Goal: Check status

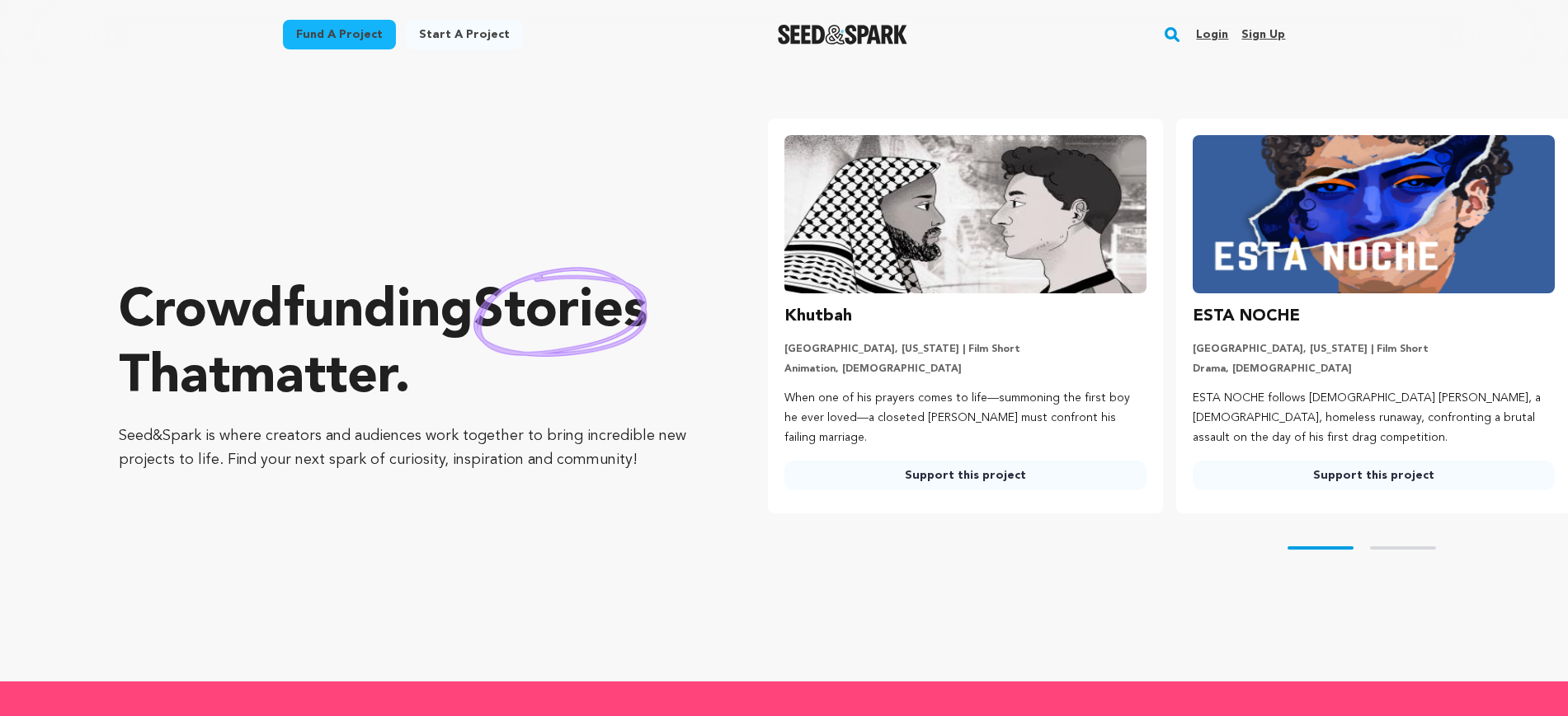
click at [1209, 37] on link "Login" at bounding box center [1212, 35] width 32 height 26
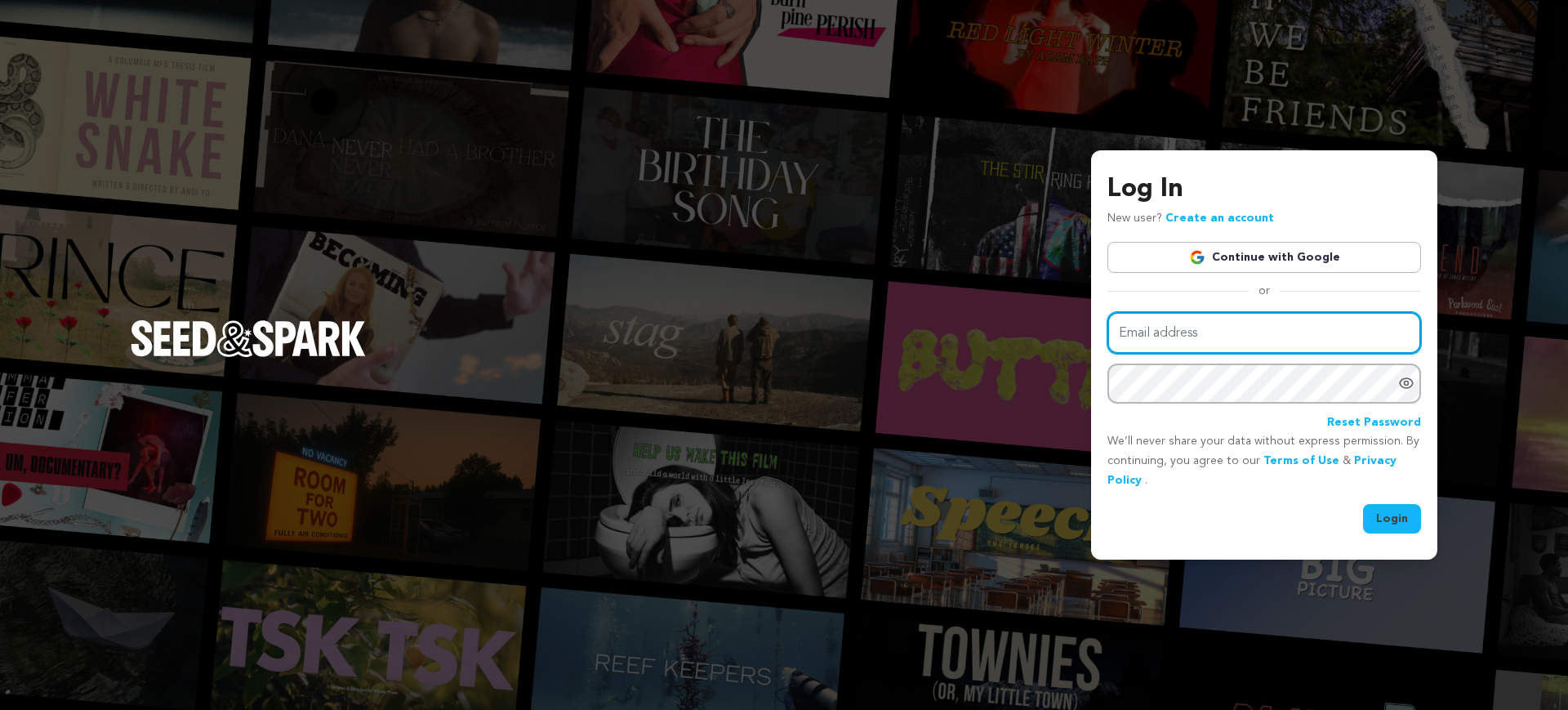
type input "KittenHeelsFilm@gmail.com"
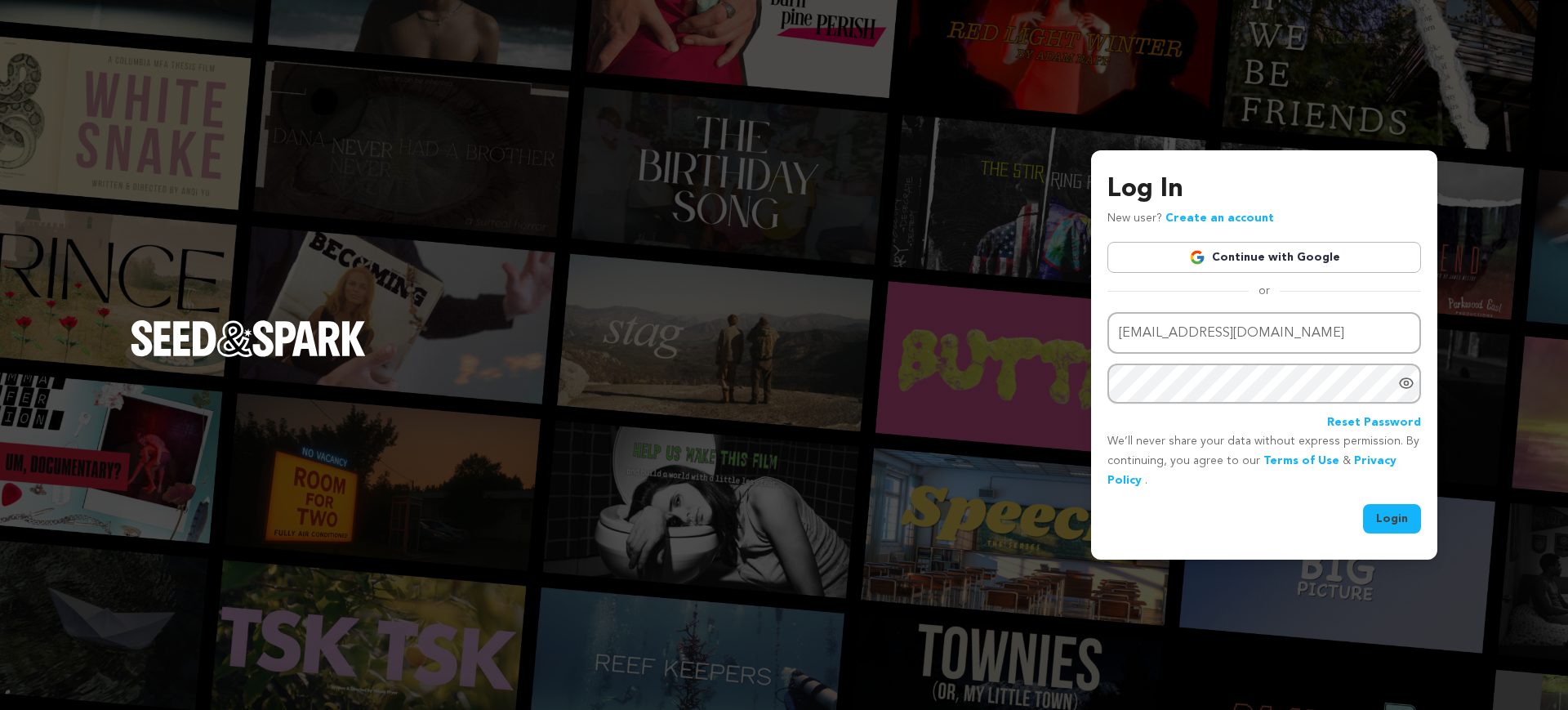
click at [1386, 521] on button "Login" at bounding box center [1392, 519] width 58 height 30
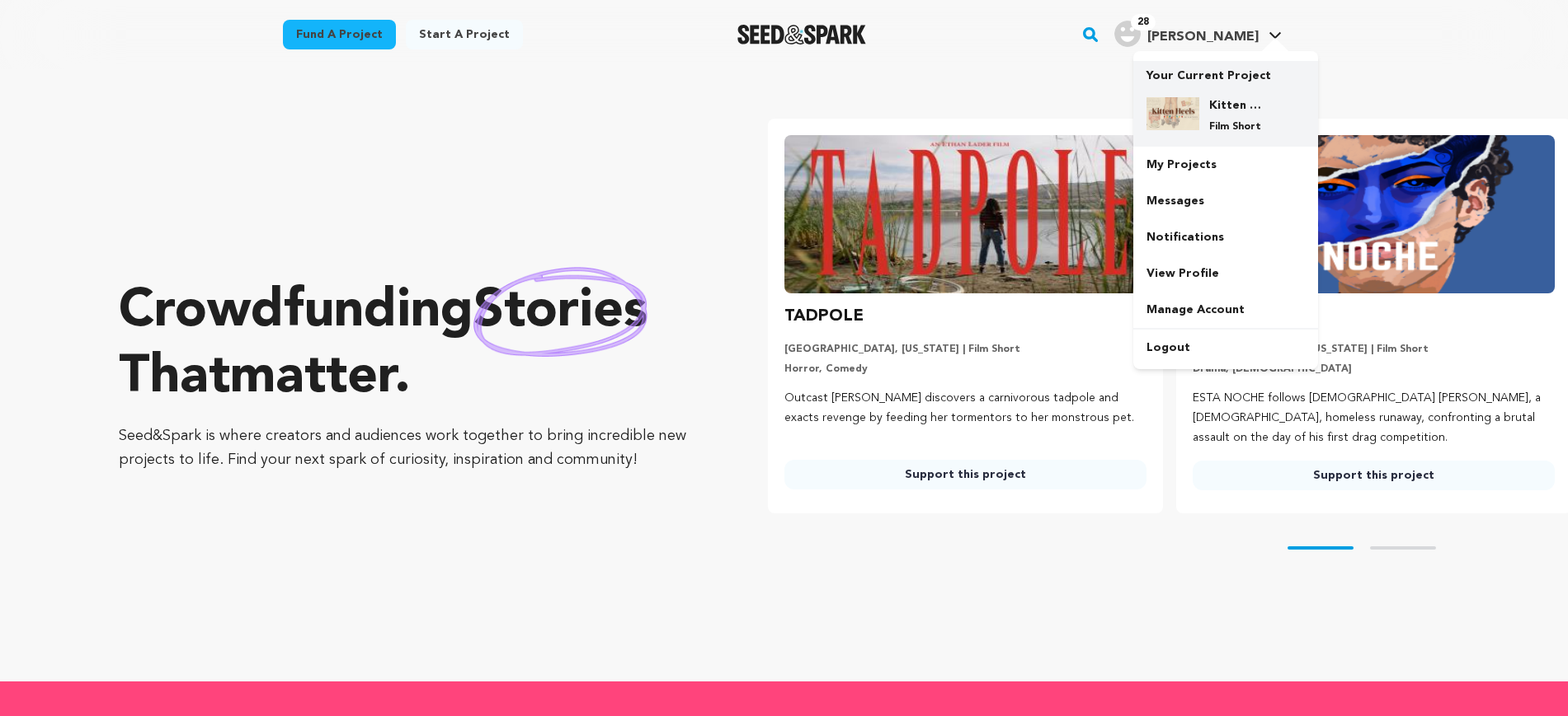
click at [1236, 106] on h4 "Kitten Heels" at bounding box center [1238, 106] width 59 height 17
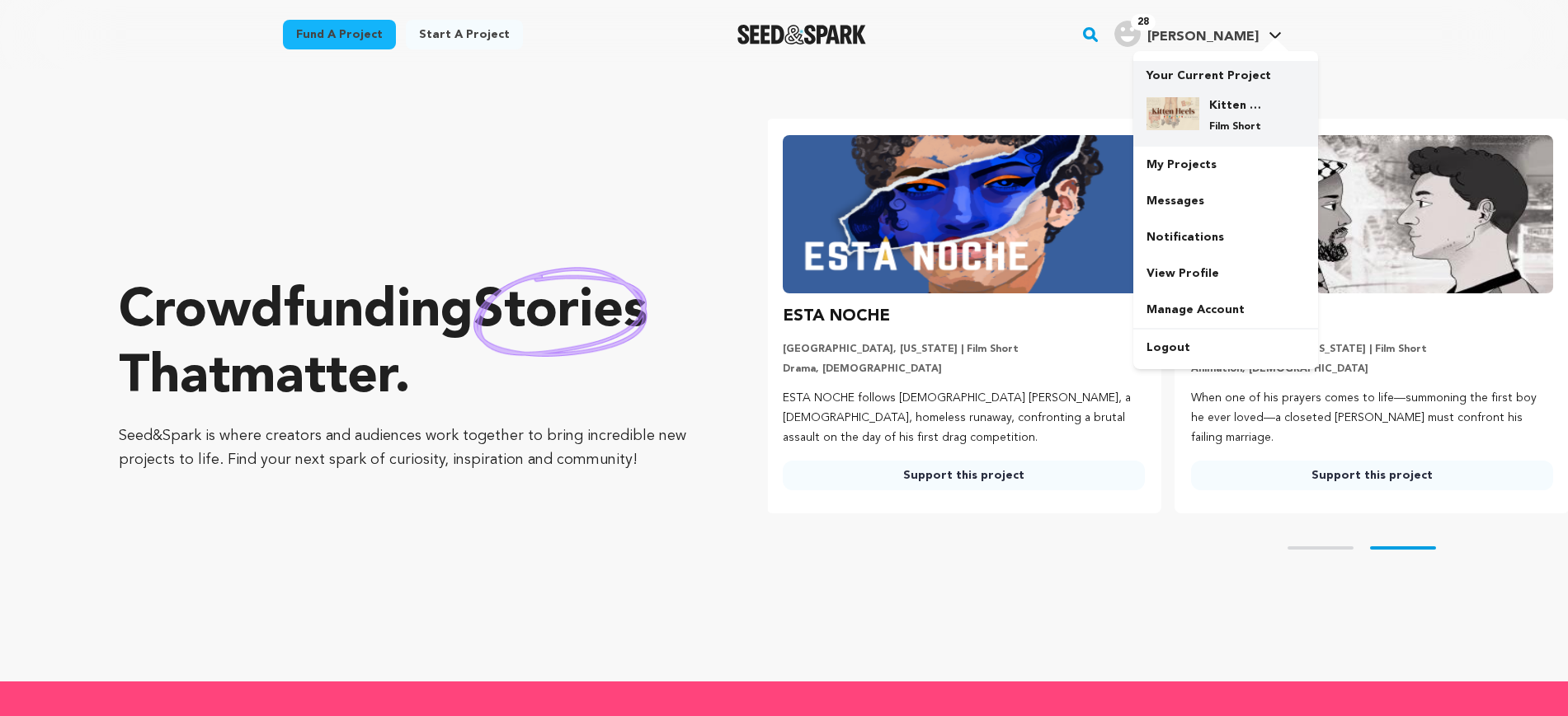
scroll to position [0, 421]
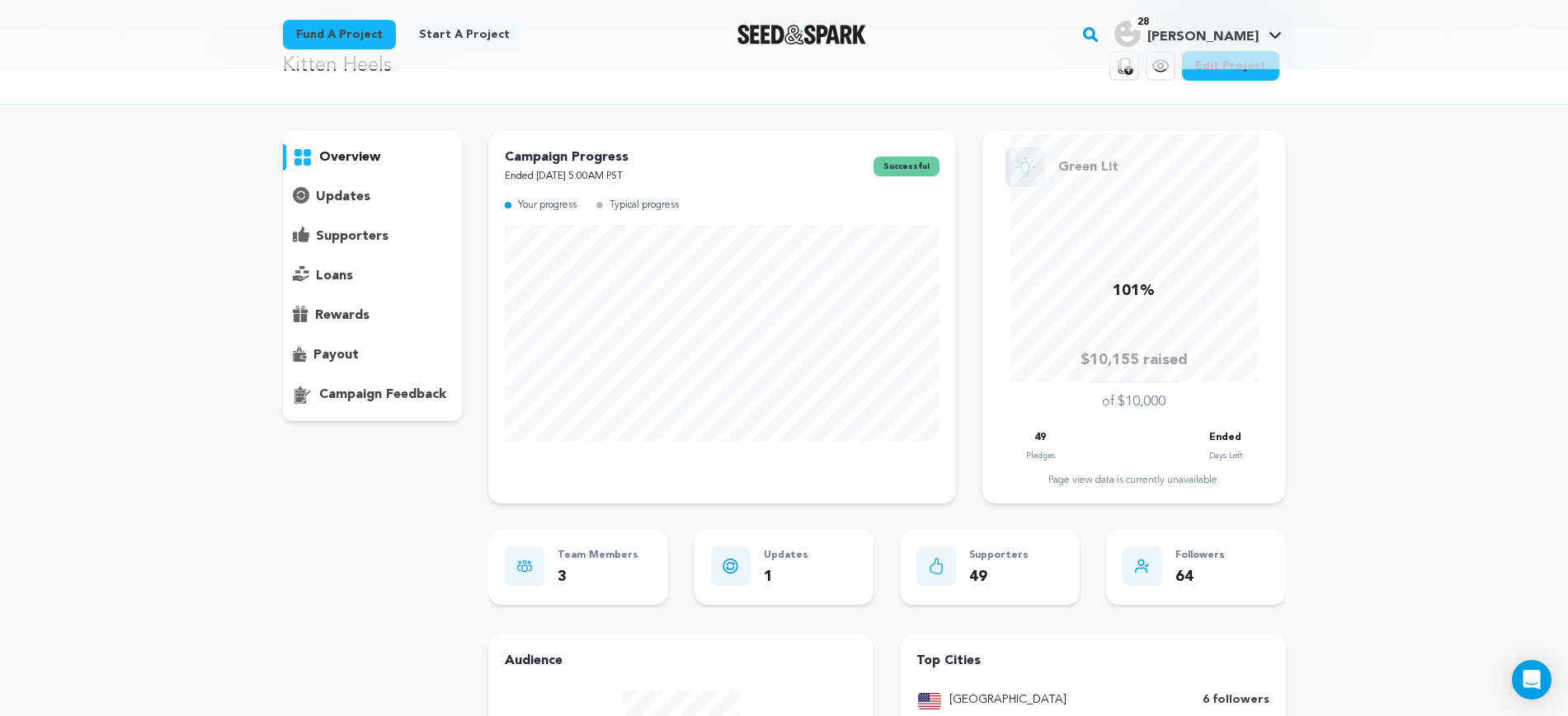
scroll to position [40, 0]
click at [370, 196] on div "updates" at bounding box center [373, 198] width 180 height 26
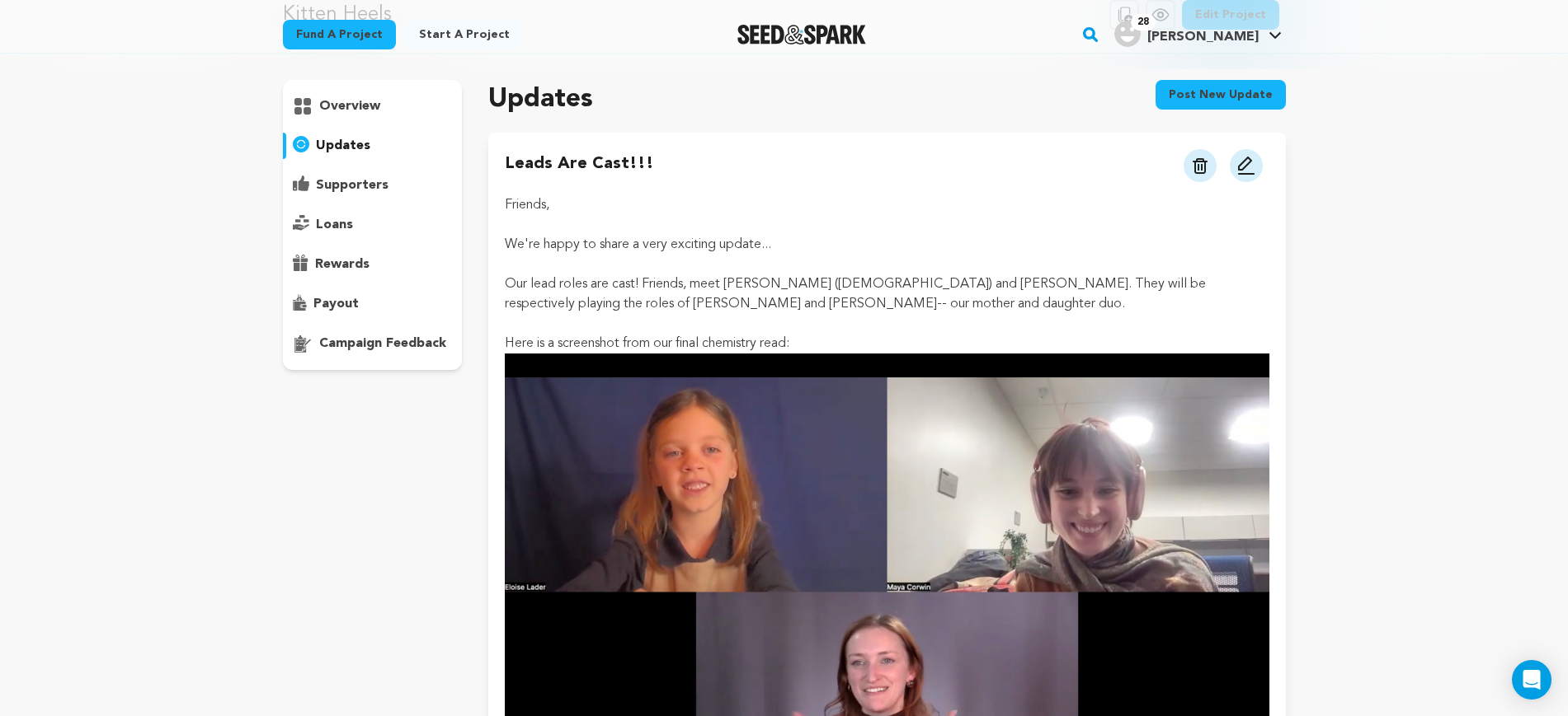
scroll to position [91, 0]
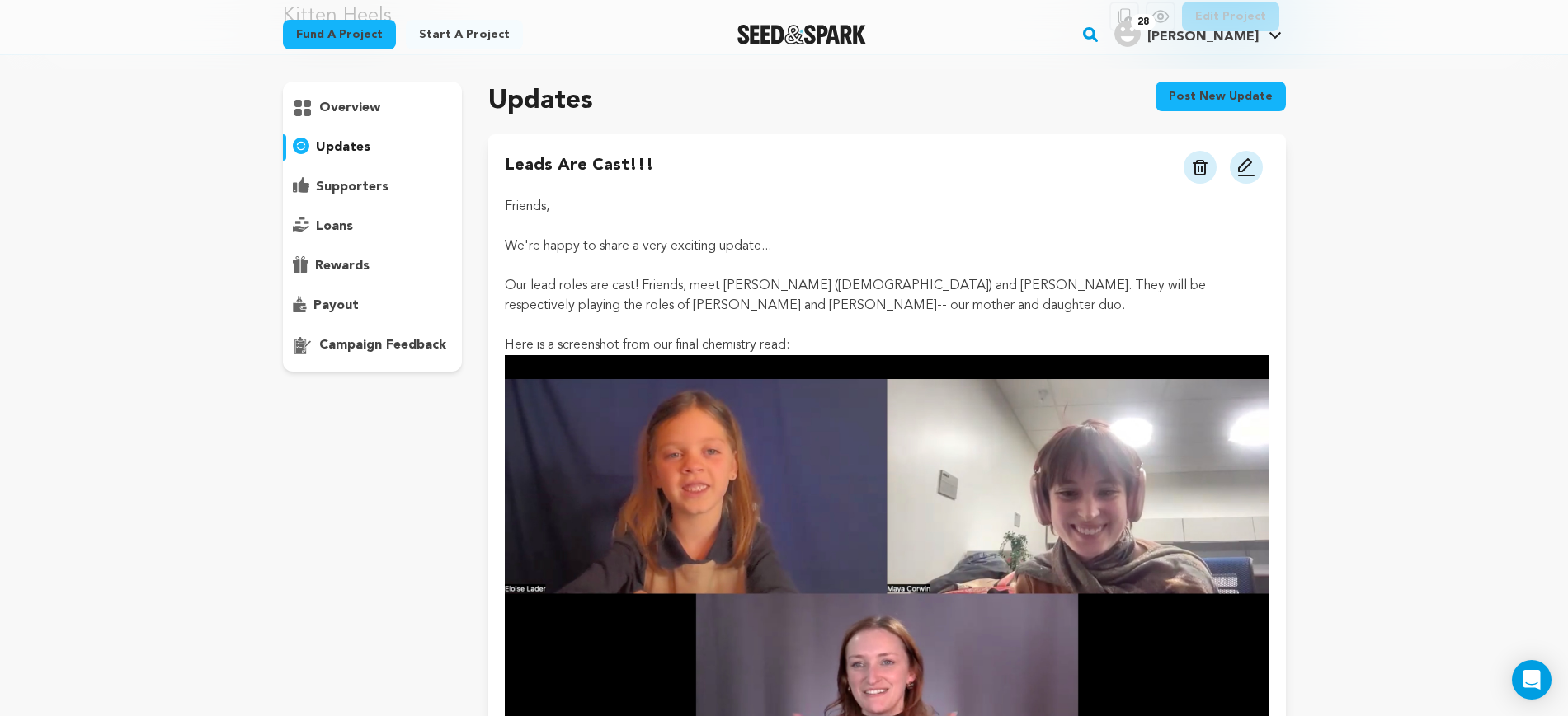
click at [347, 201] on div "overview" at bounding box center [373, 227] width 180 height 291
click at [354, 192] on p "supporters" at bounding box center [352, 186] width 72 height 20
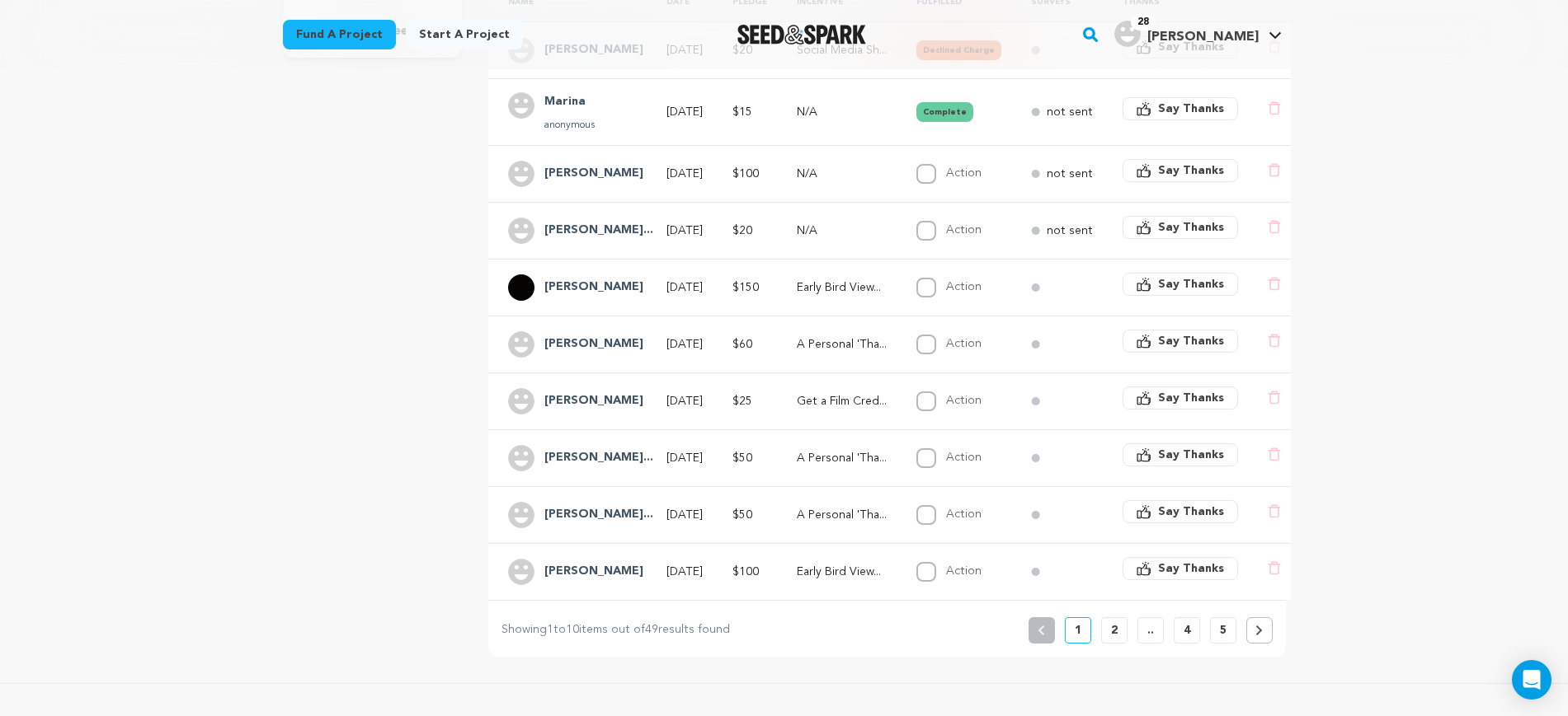
scroll to position [406, 0]
click at [1233, 643] on button "5" at bounding box center [1223, 630] width 26 height 26
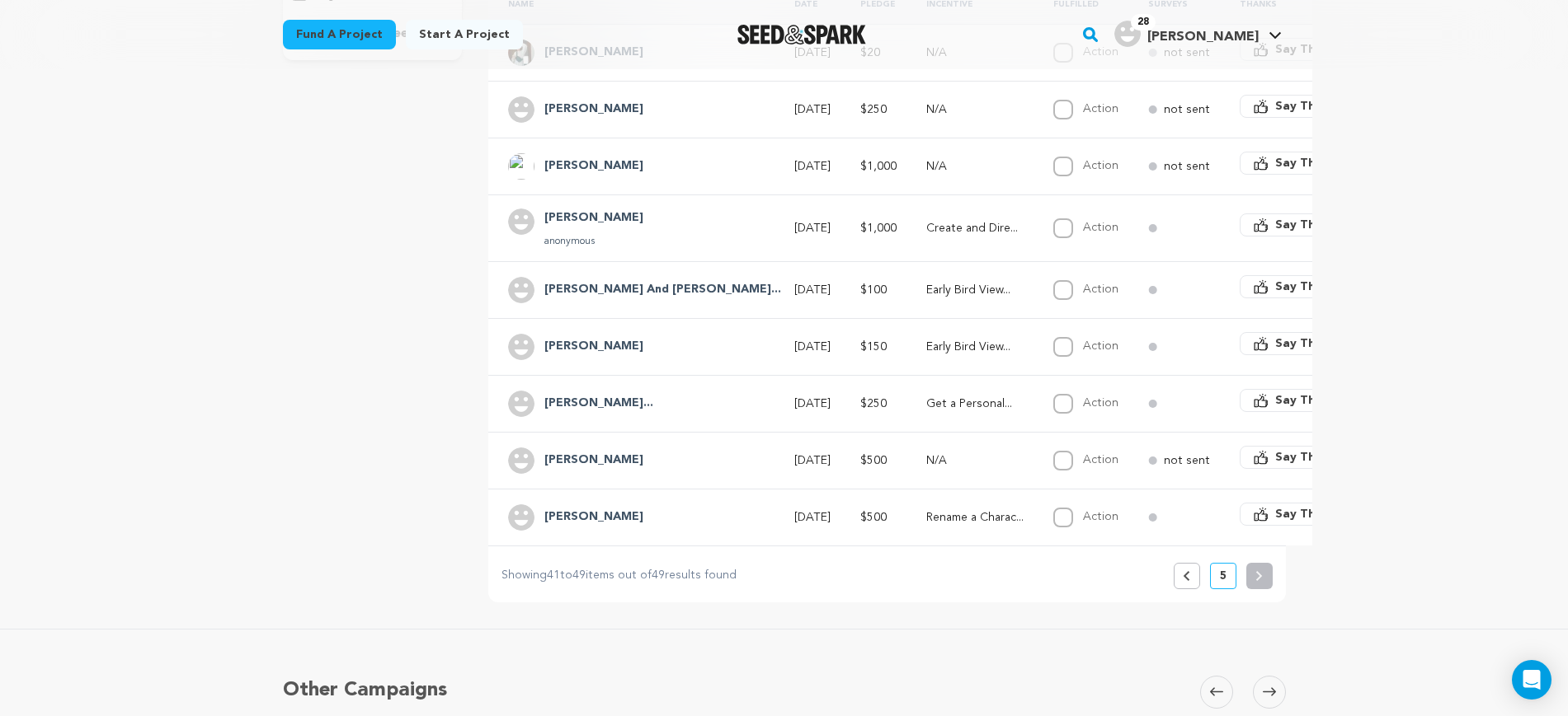
scroll to position [403, 0]
click at [926, 401] on p "Get a Personal..." at bounding box center [974, 403] width 98 height 17
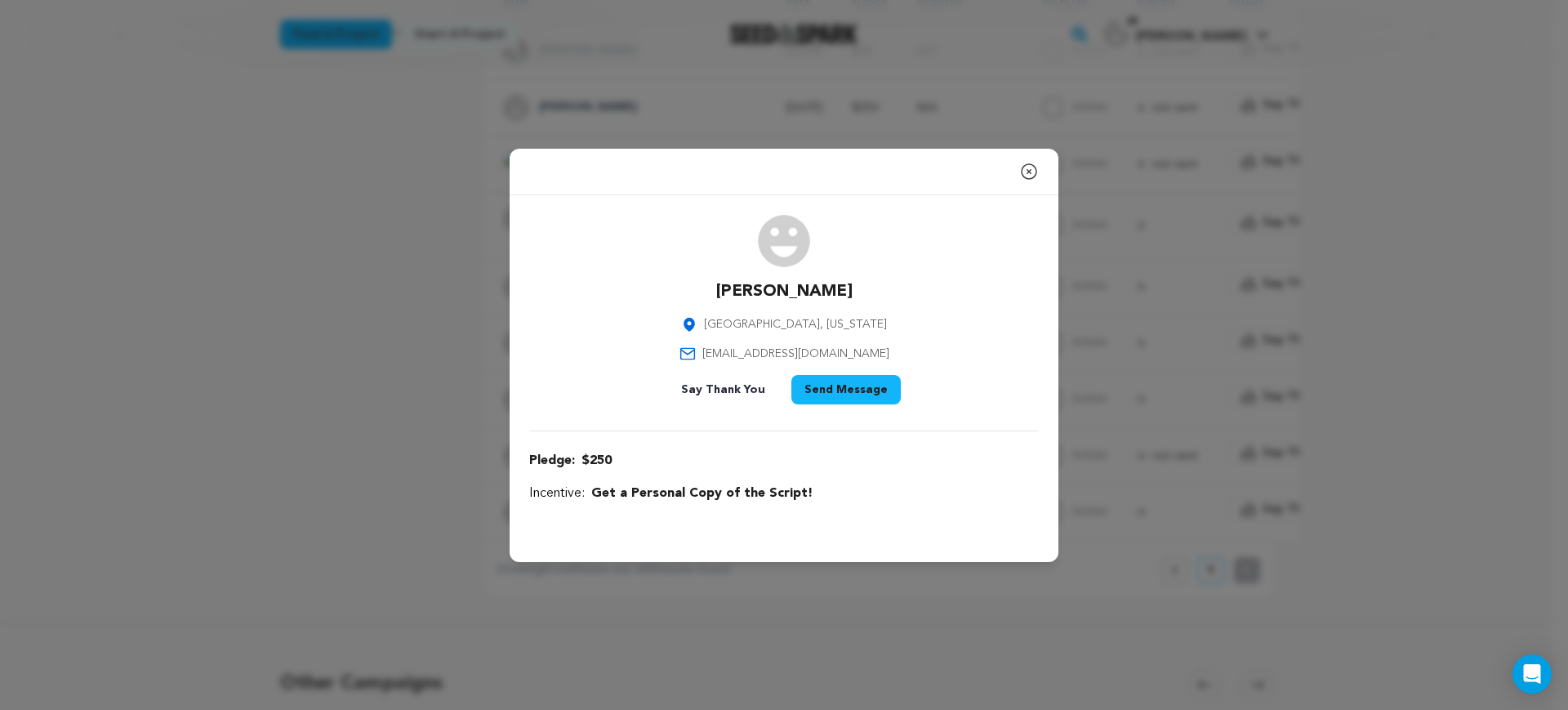
click at [1026, 172] on icon "button" at bounding box center [1028, 171] width 20 height 20
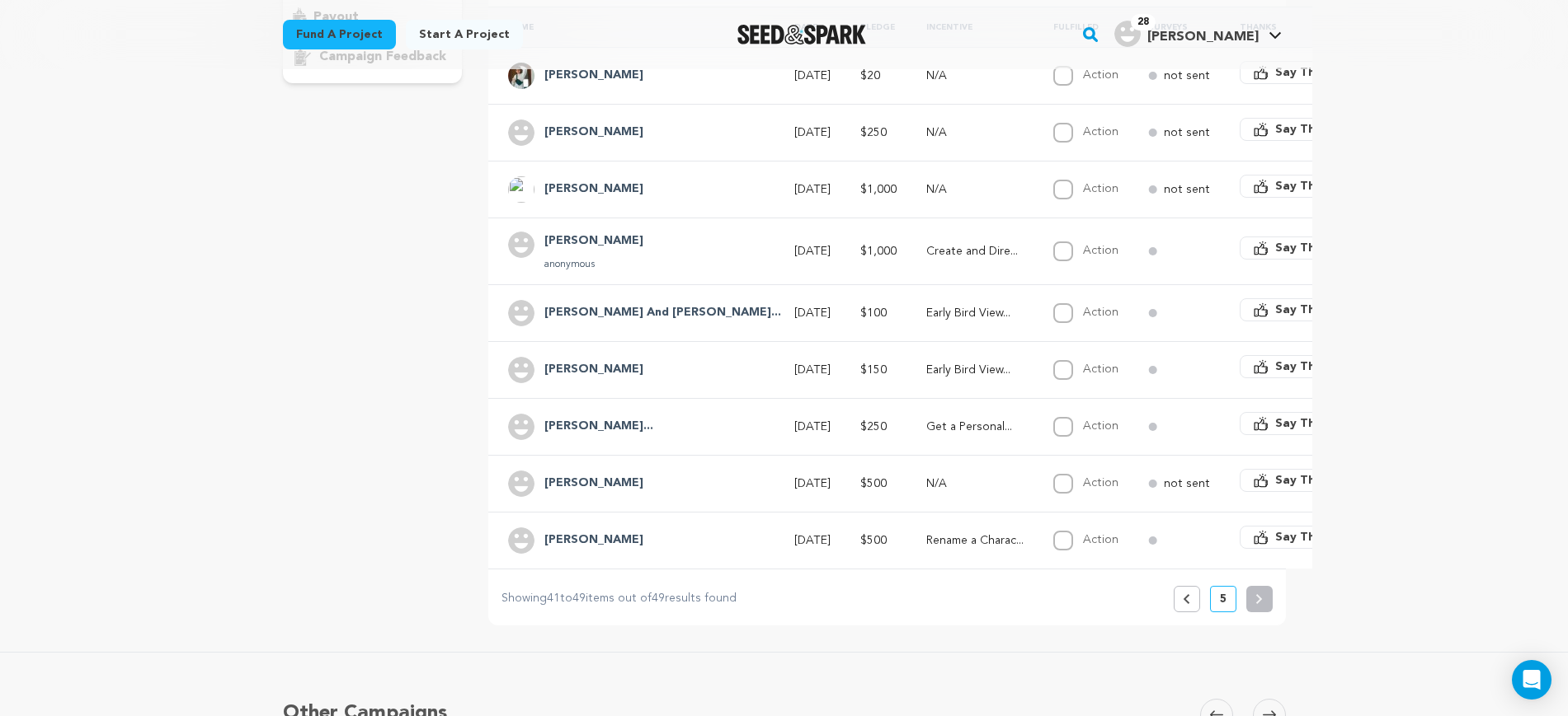
scroll to position [380, 0]
click at [1182, 610] on button "Previous" at bounding box center [1186, 598] width 26 height 26
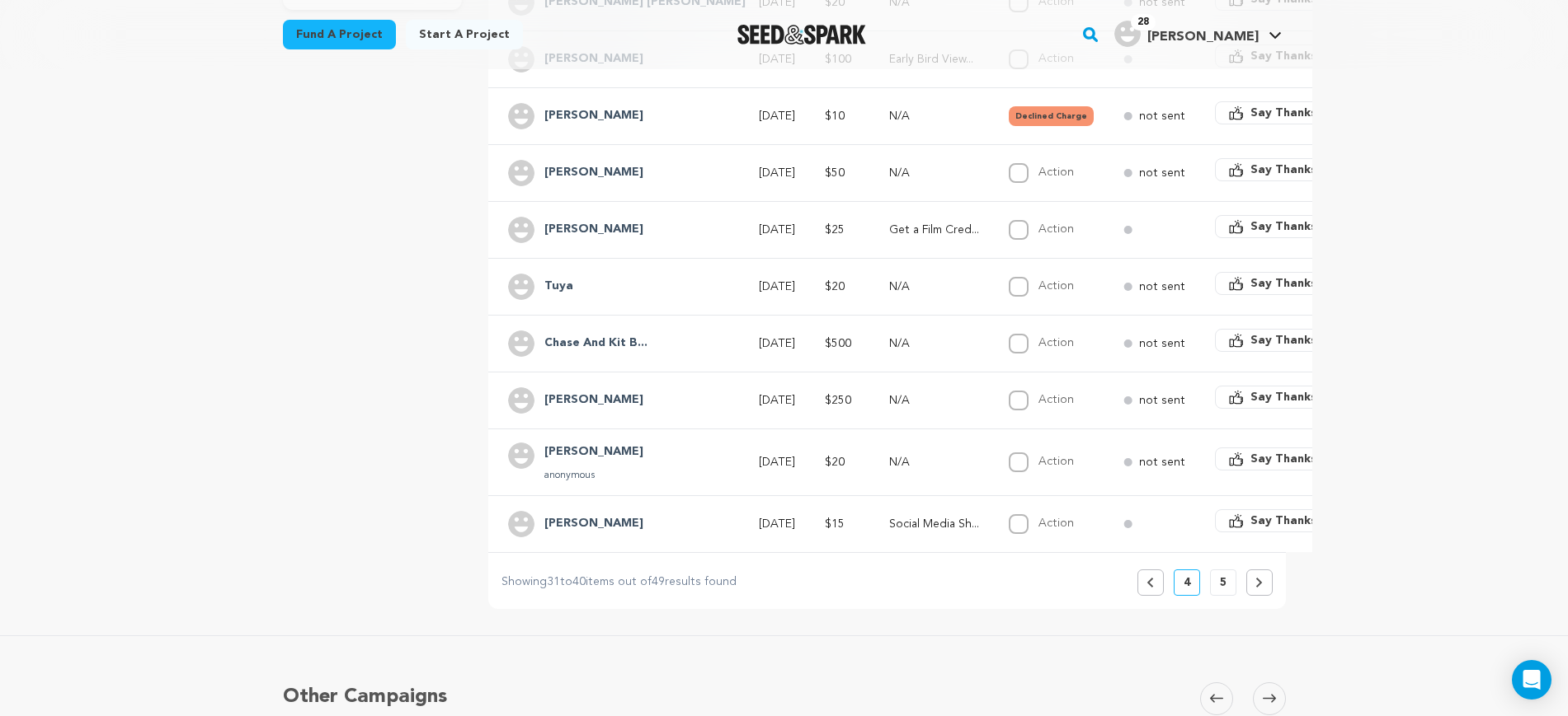
scroll to position [457, 0]
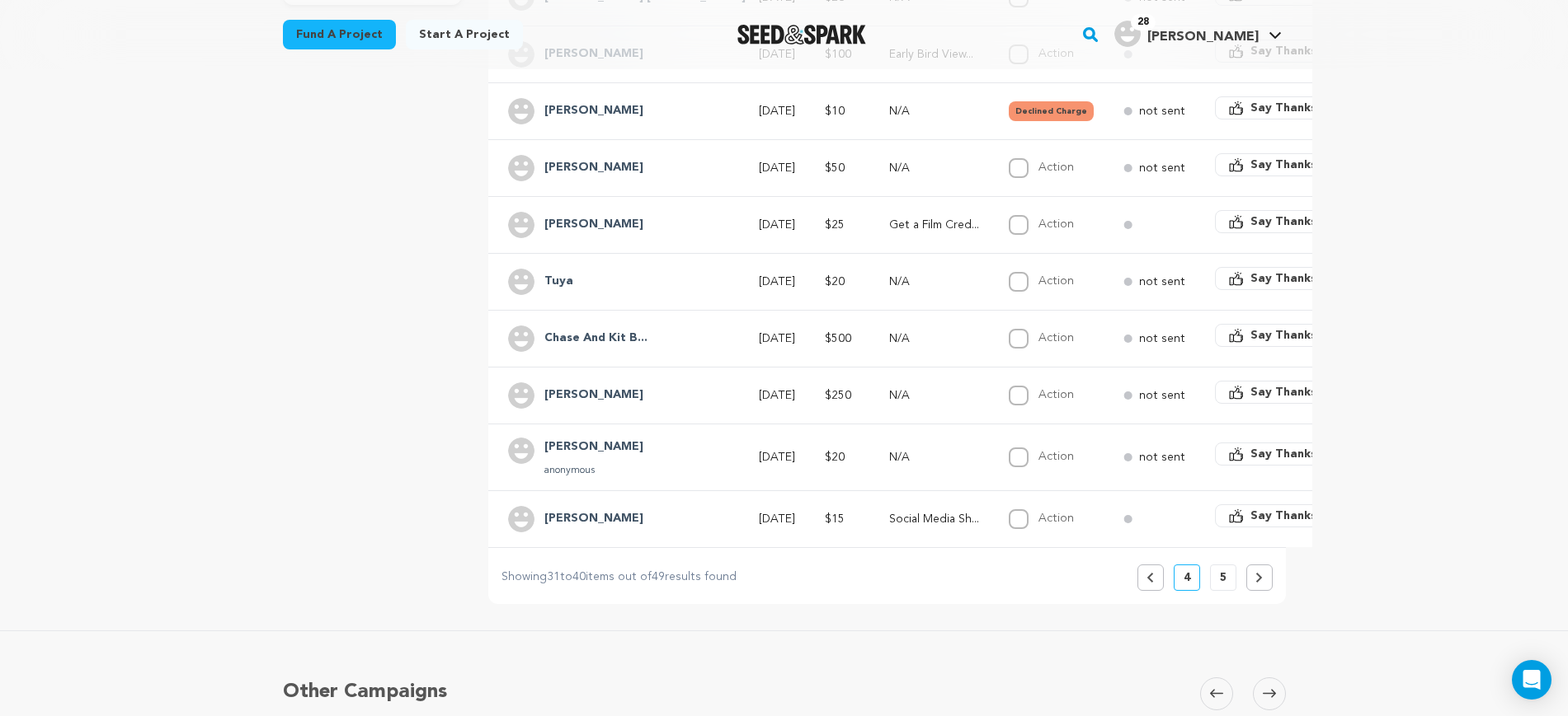
click at [1147, 583] on icon at bounding box center [1150, 577] width 8 height 10
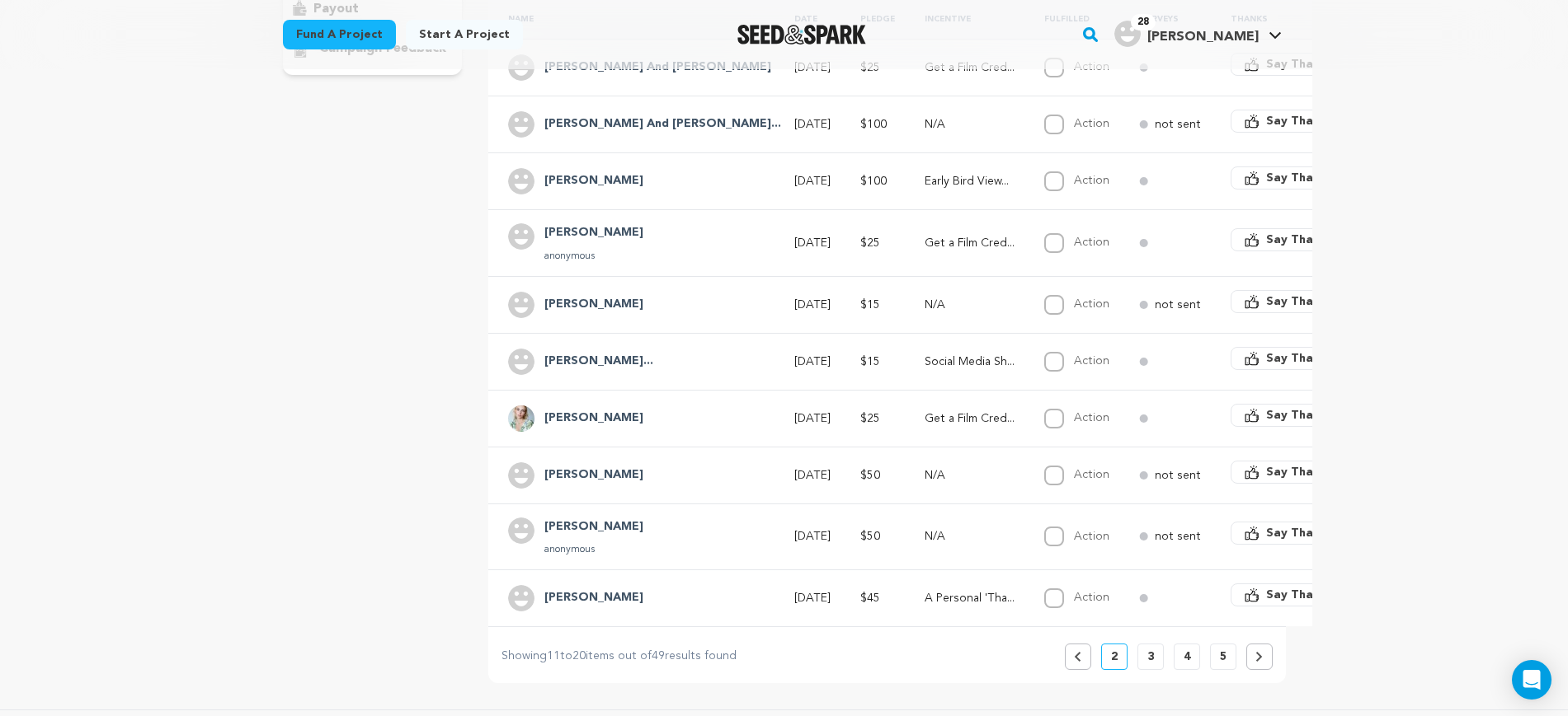
scroll to position [391, 0]
click at [1071, 652] on button "Previous" at bounding box center [1078, 653] width 26 height 26
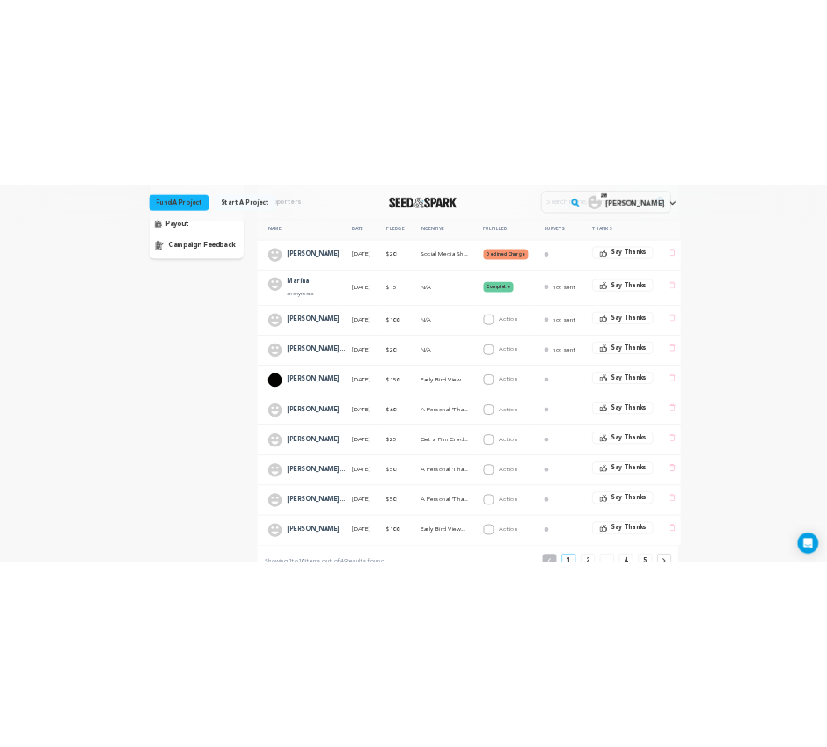
scroll to position [440, 0]
